Goal: Obtain resource: Obtain resource

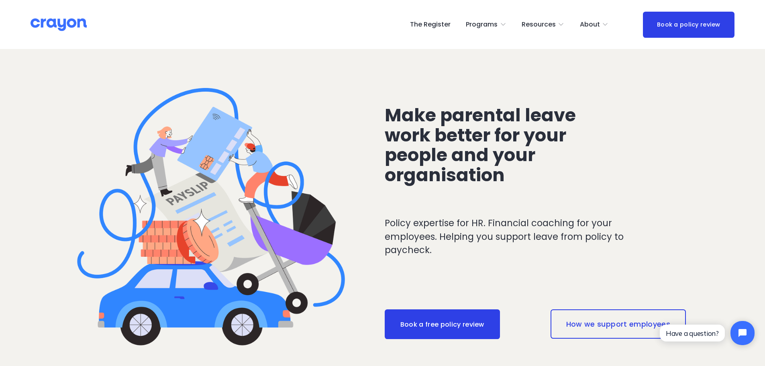
click at [0, 0] on span "Employer hub" at bounding box center [0, 0] width 0 height 0
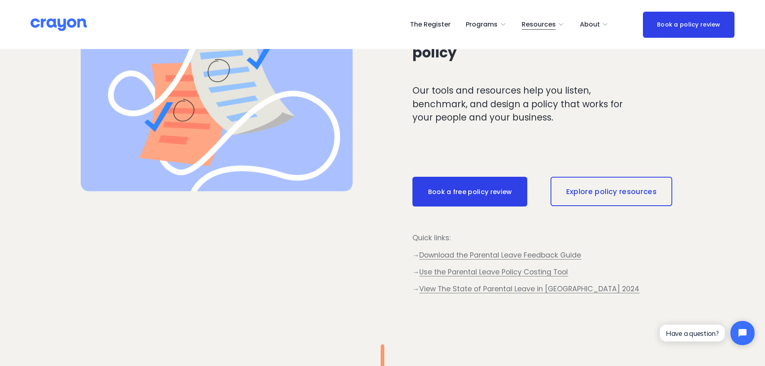
scroll to position [362, 0]
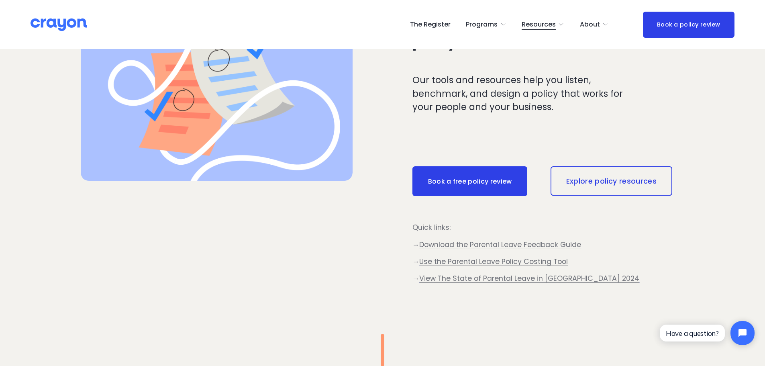
click at [488, 262] on span "Use the Parental Leave Policy Costing Tool" at bounding box center [493, 262] width 149 height 10
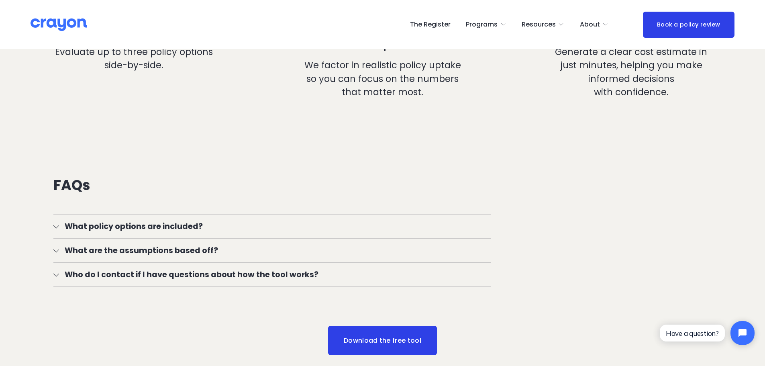
scroll to position [884, 0]
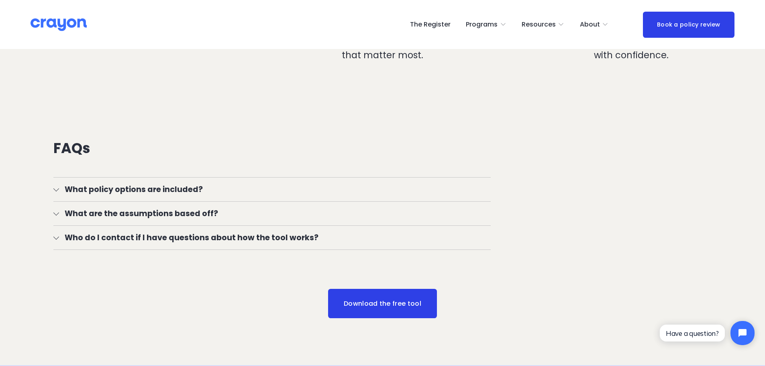
click at [367, 308] on link "Download the free tool" at bounding box center [382, 304] width 109 height 30
click at [0, 0] on span "Employer hub" at bounding box center [0, 0] width 0 height 0
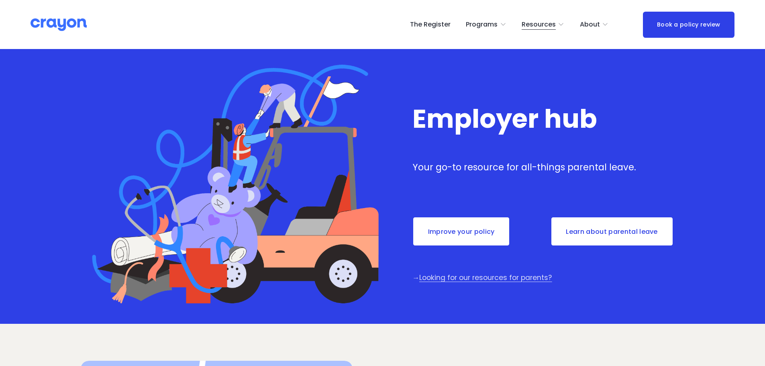
click at [460, 235] on link "Improve your policy" at bounding box center [462, 232] width 98 height 30
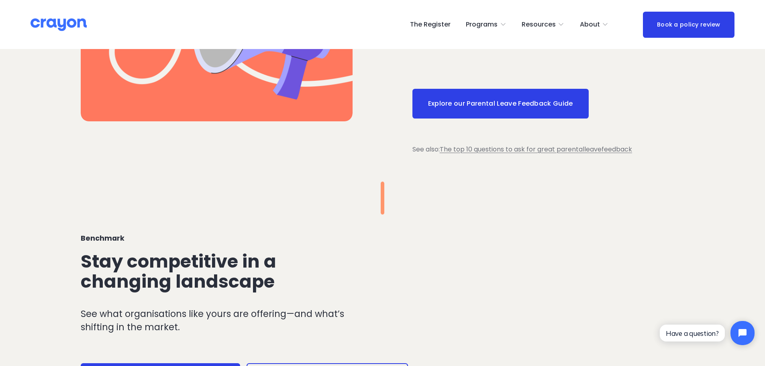
scroll to position [763, 0]
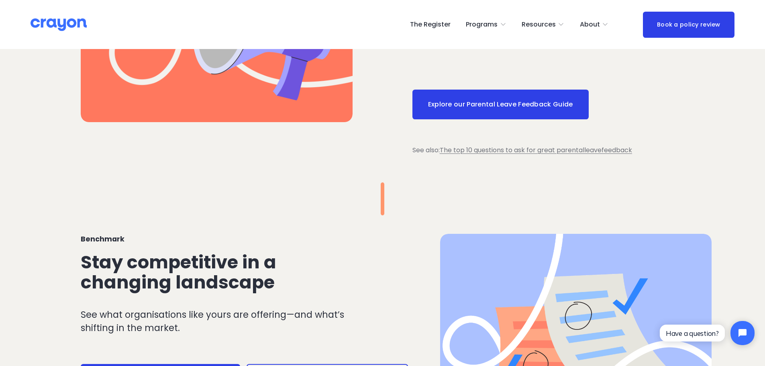
click at [508, 106] on link "Explore our Parental Leave Feedback Guide" at bounding box center [501, 105] width 176 height 30
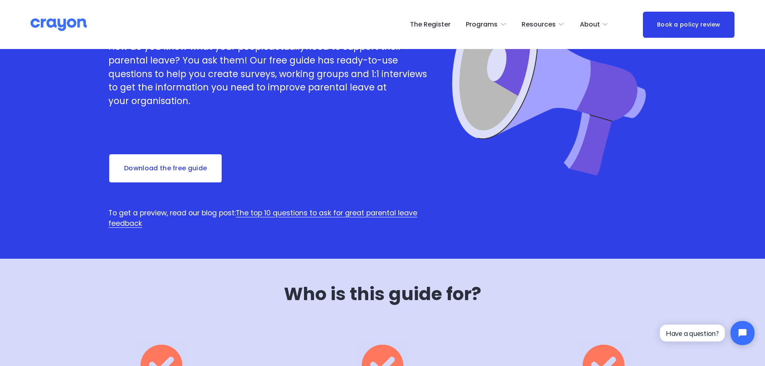
click at [186, 166] on link "Download the free guide" at bounding box center [165, 168] width 114 height 30
